Goal: Entertainment & Leisure: Browse casually

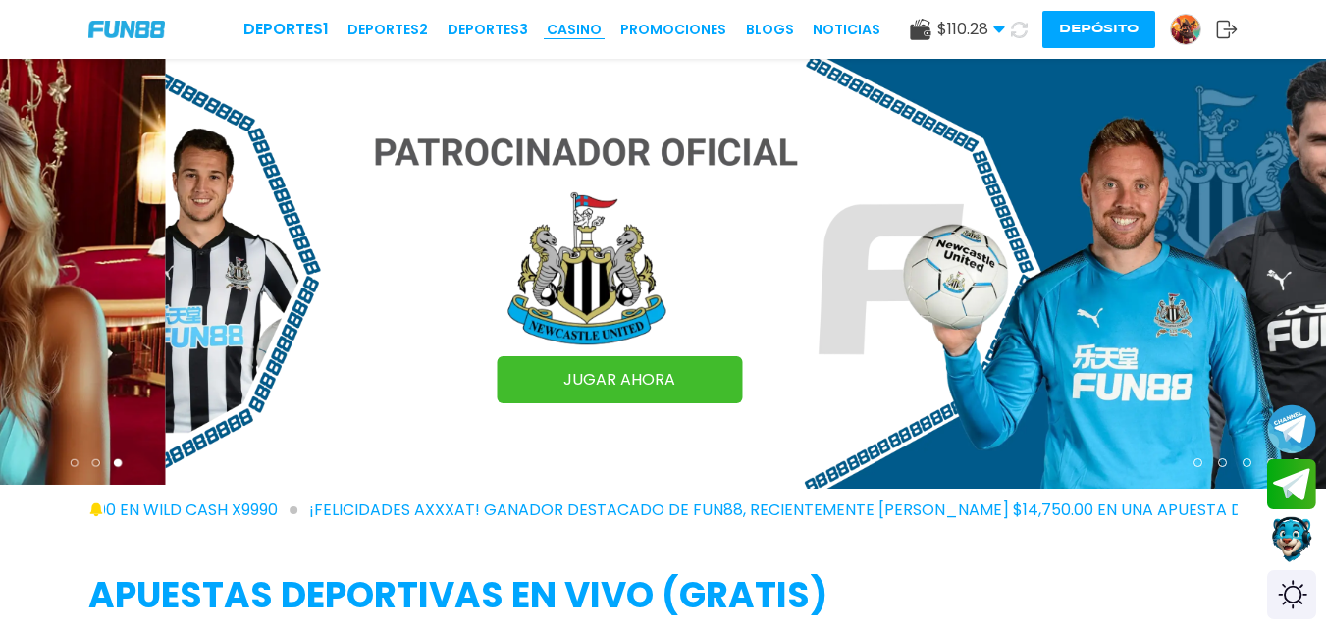
click at [567, 23] on link "CASINO" at bounding box center [573, 30] width 55 height 21
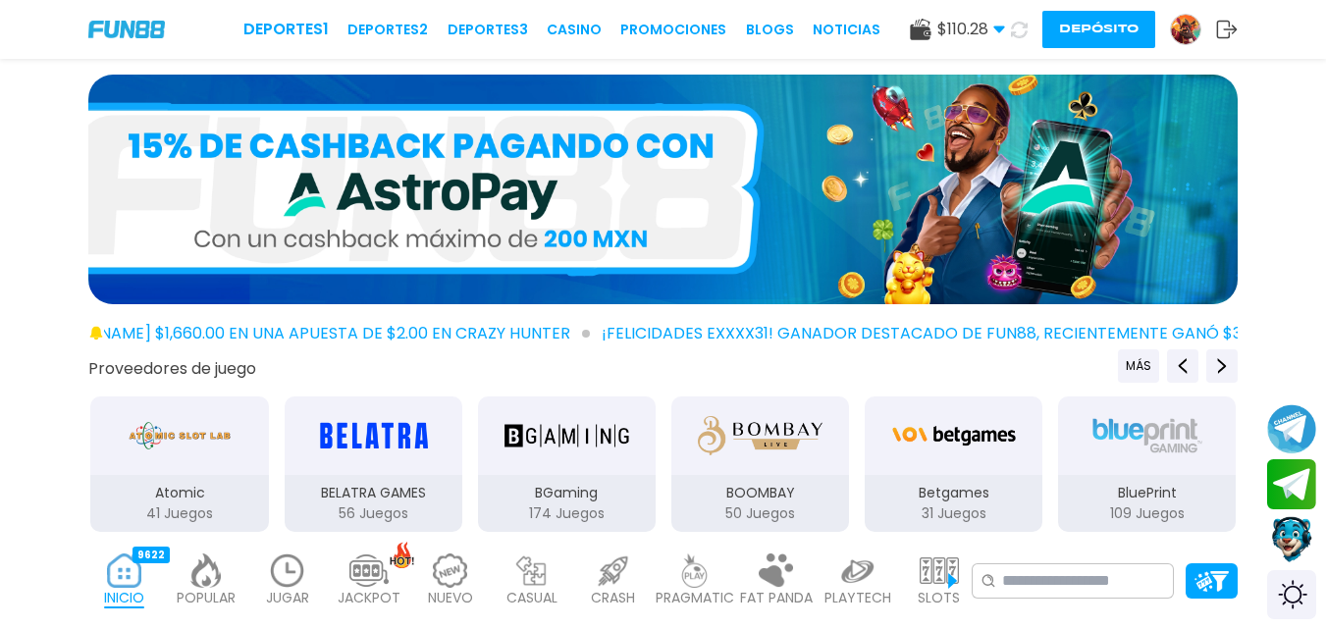
click at [393, 554] on div "133" at bounding box center [402, 554] width 26 height 17
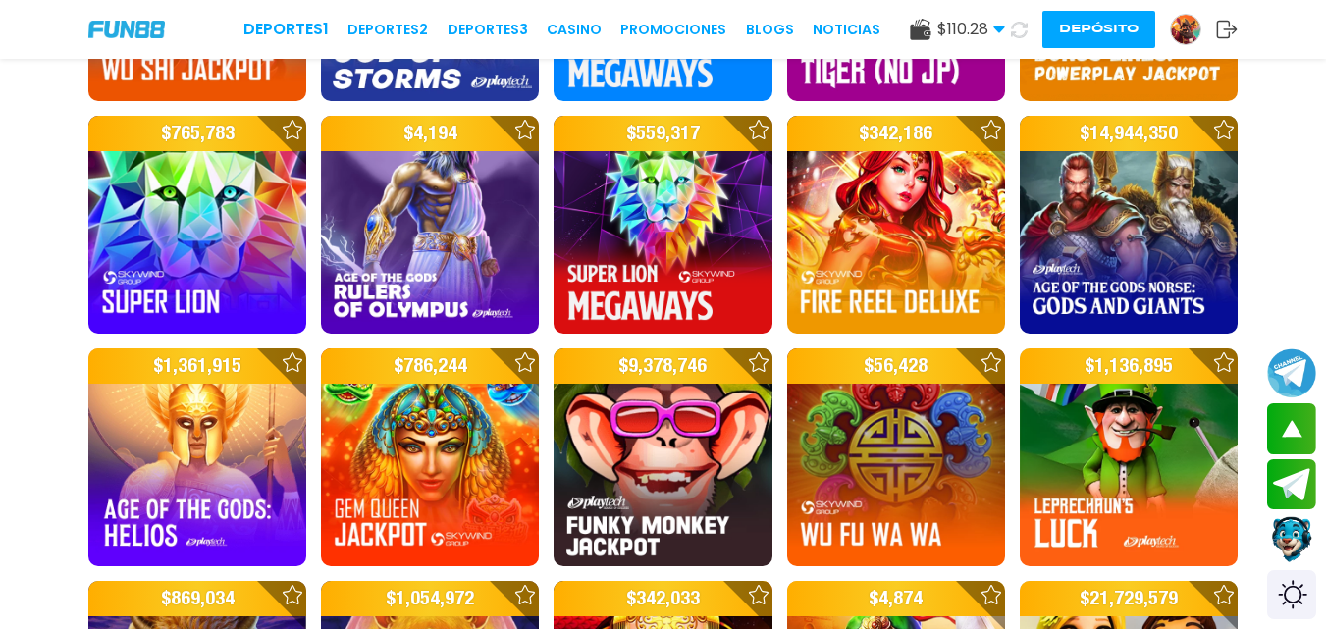
scroll to position [1455, 0]
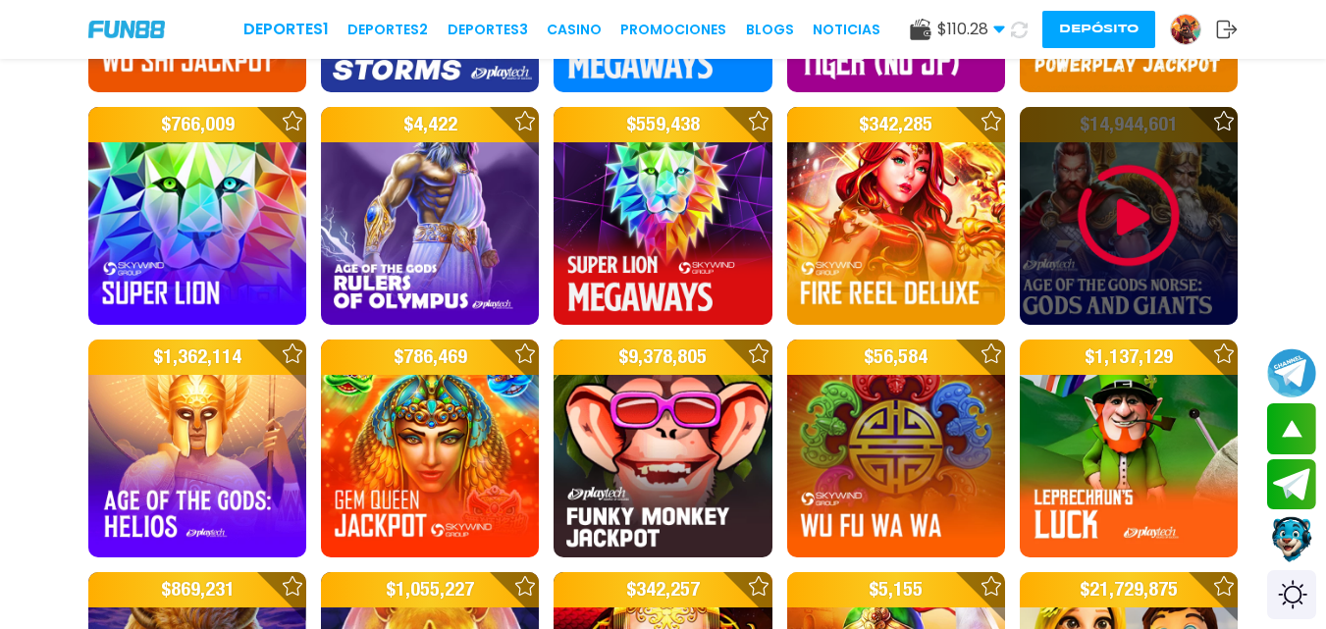
click at [1137, 178] on img at bounding box center [1128, 216] width 118 height 118
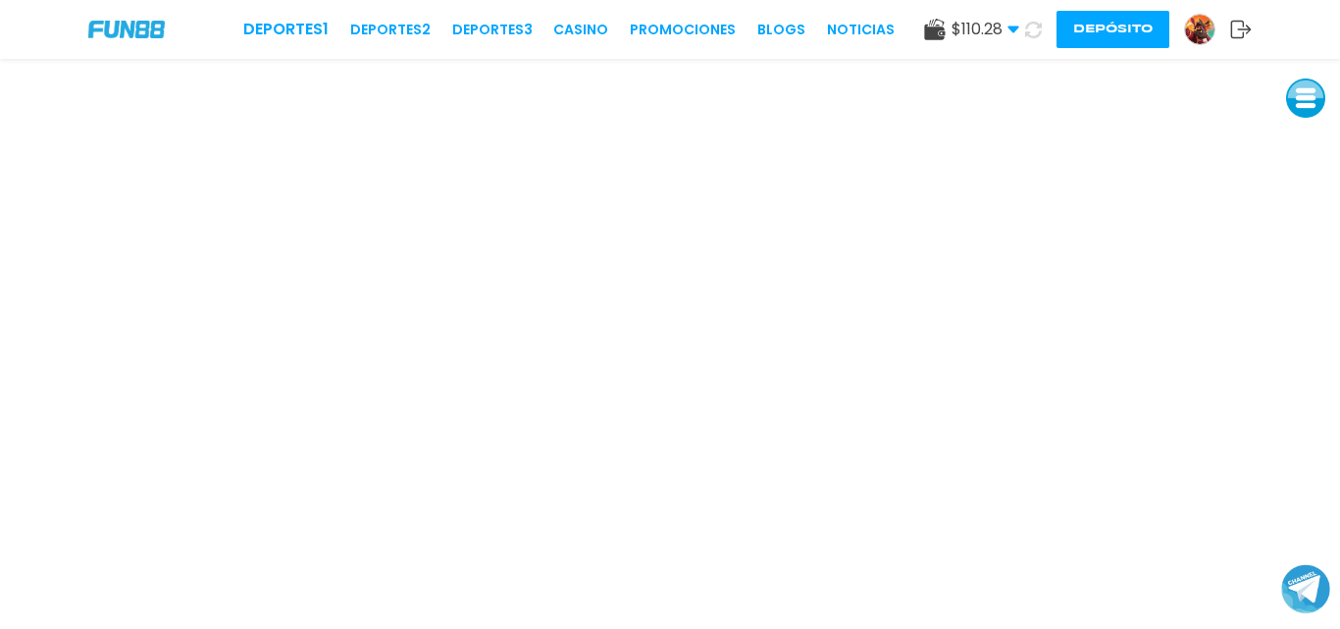
click at [122, 29] on img at bounding box center [126, 29] width 77 height 17
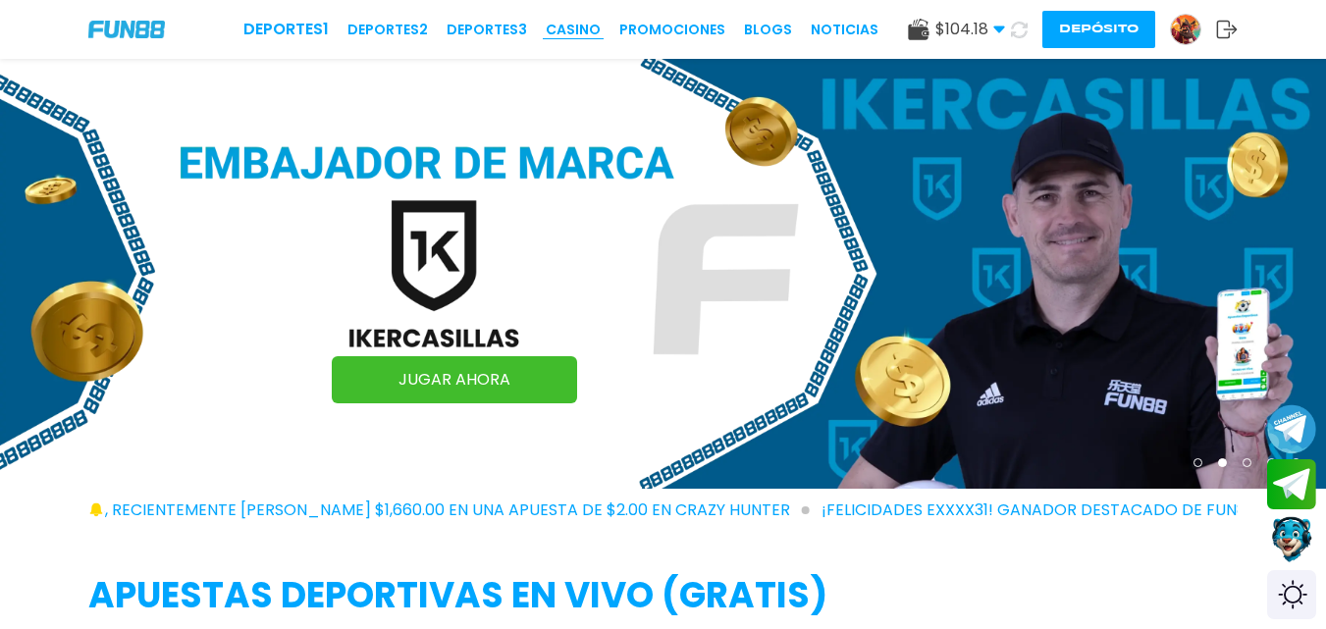
click at [566, 24] on link "CASINO" at bounding box center [573, 30] width 55 height 21
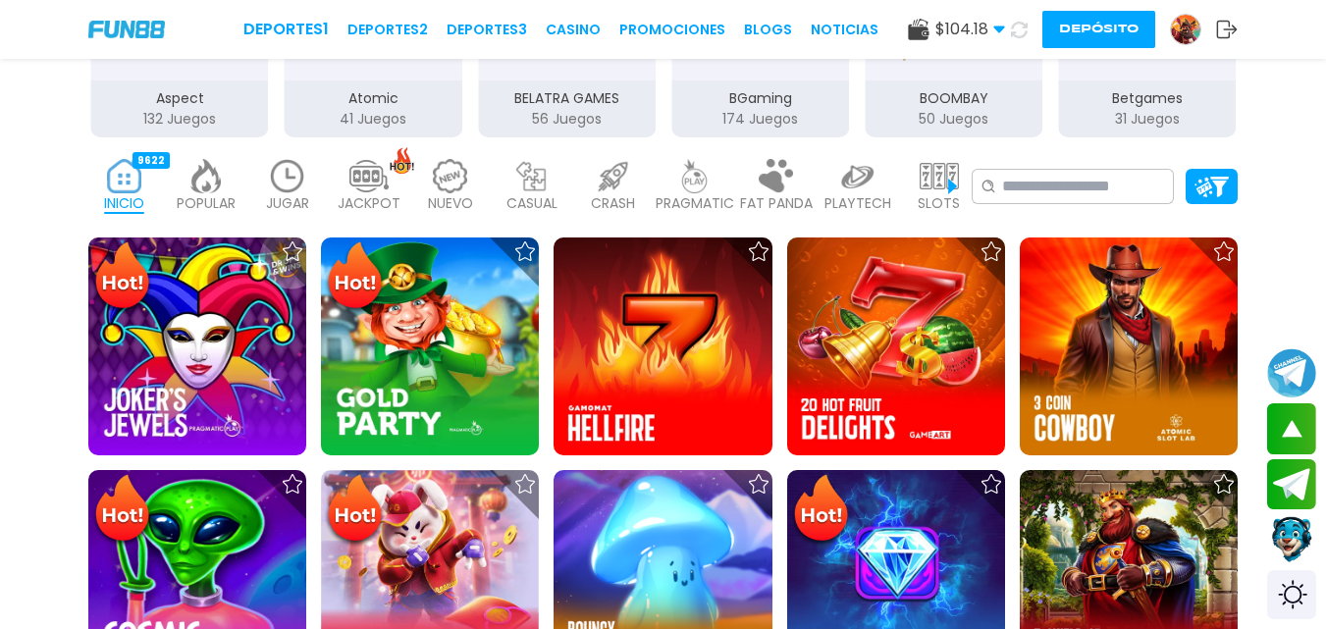
scroll to position [404, 0]
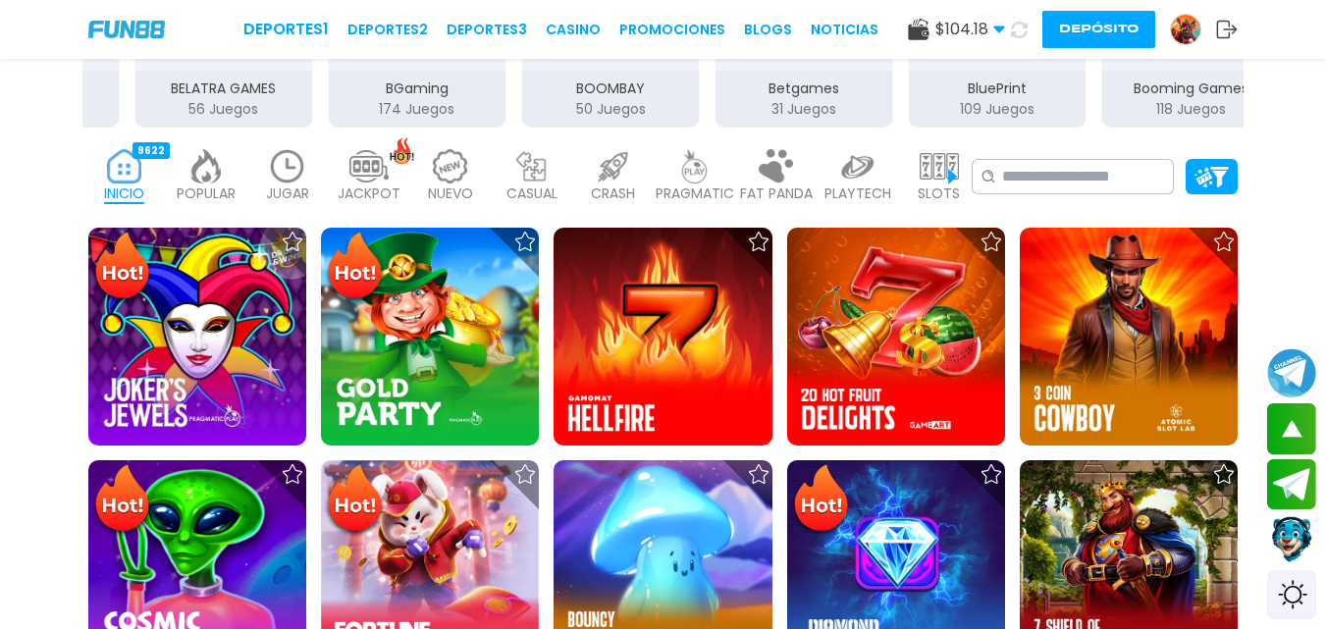
click at [385, 163] on img at bounding box center [368, 166] width 39 height 34
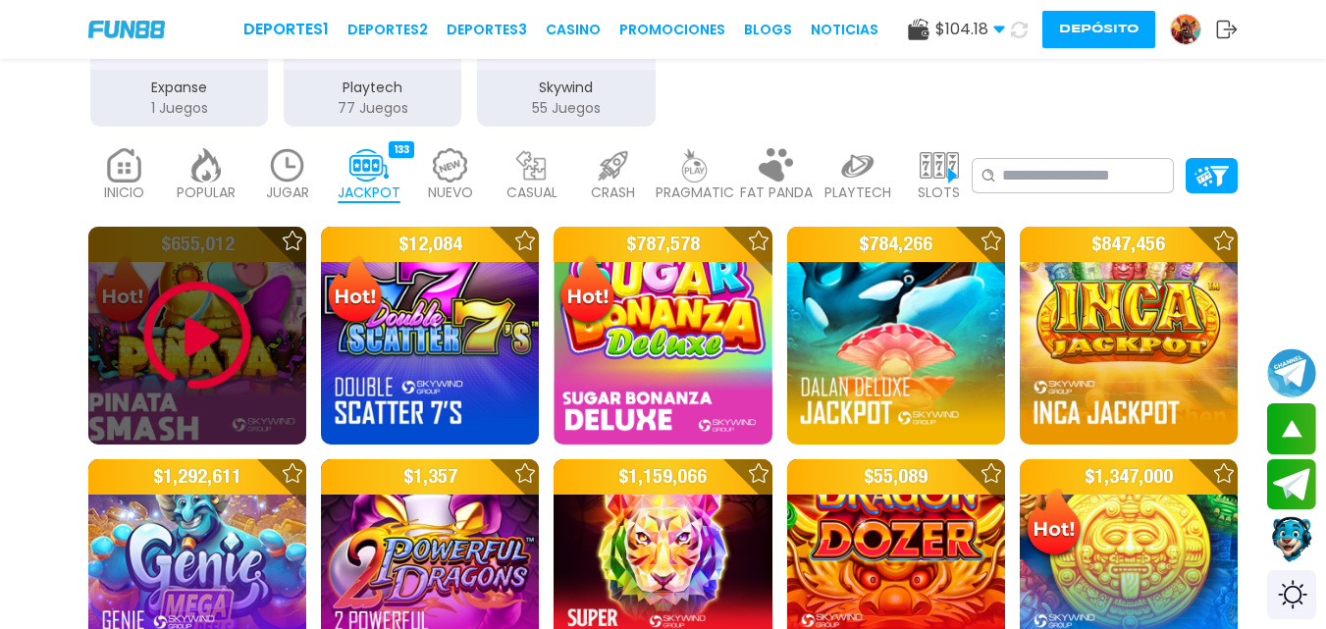
click at [228, 307] on img at bounding box center [197, 336] width 118 height 118
